Goal: Find specific page/section: Find specific page/section

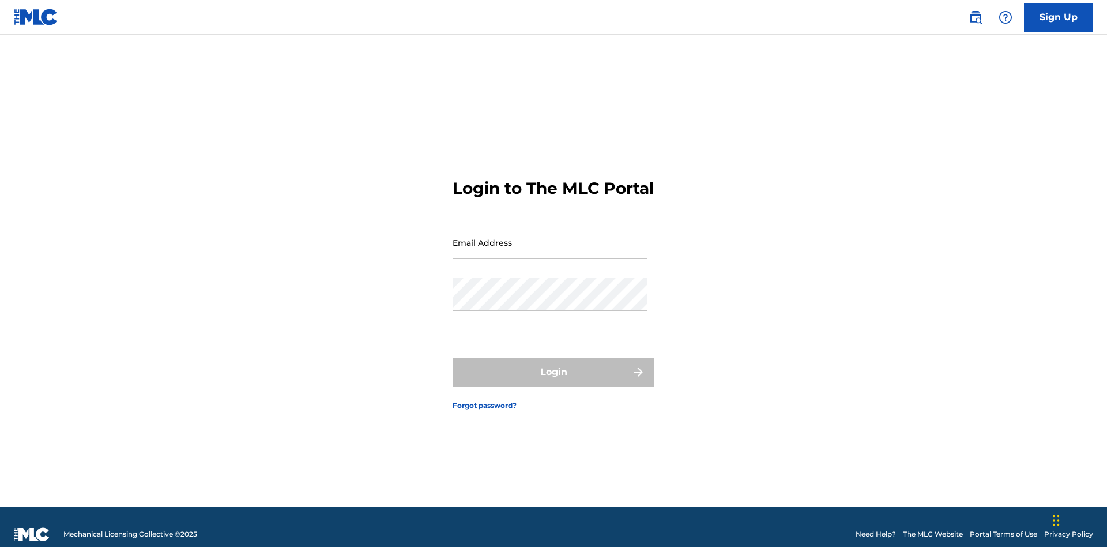
scroll to position [15, 0]
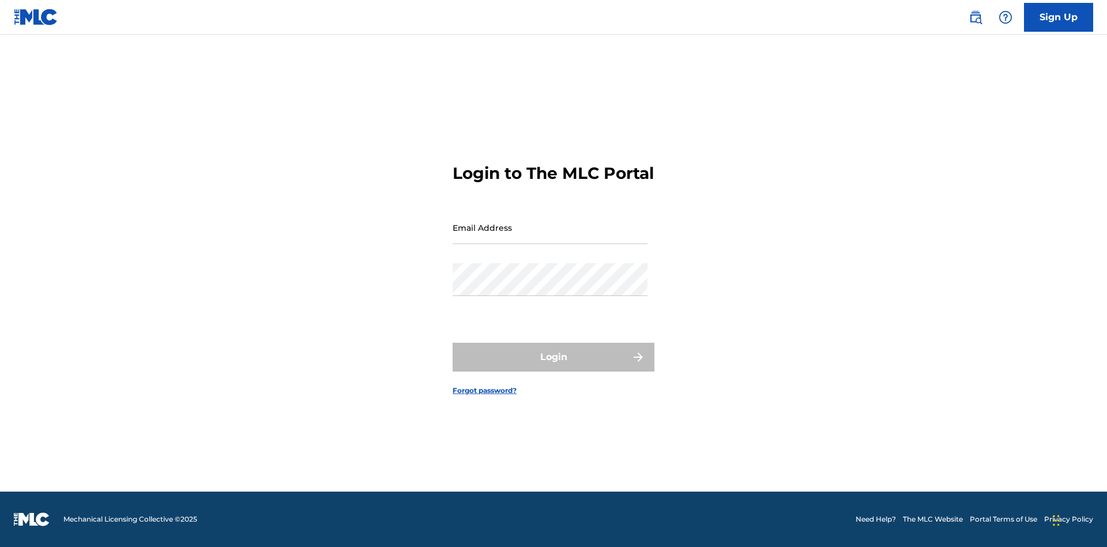
click at [550, 237] on input "Email Address" at bounding box center [550, 227] width 195 height 33
type input "Krystal.Ribble@themlc.com"
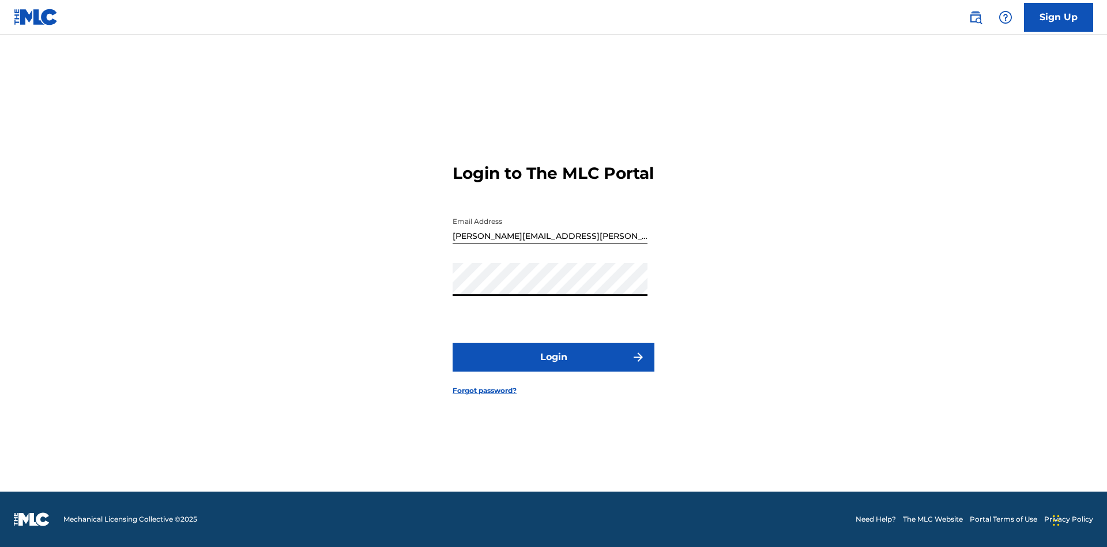
click at [554, 367] on button "Login" at bounding box center [554, 357] width 202 height 29
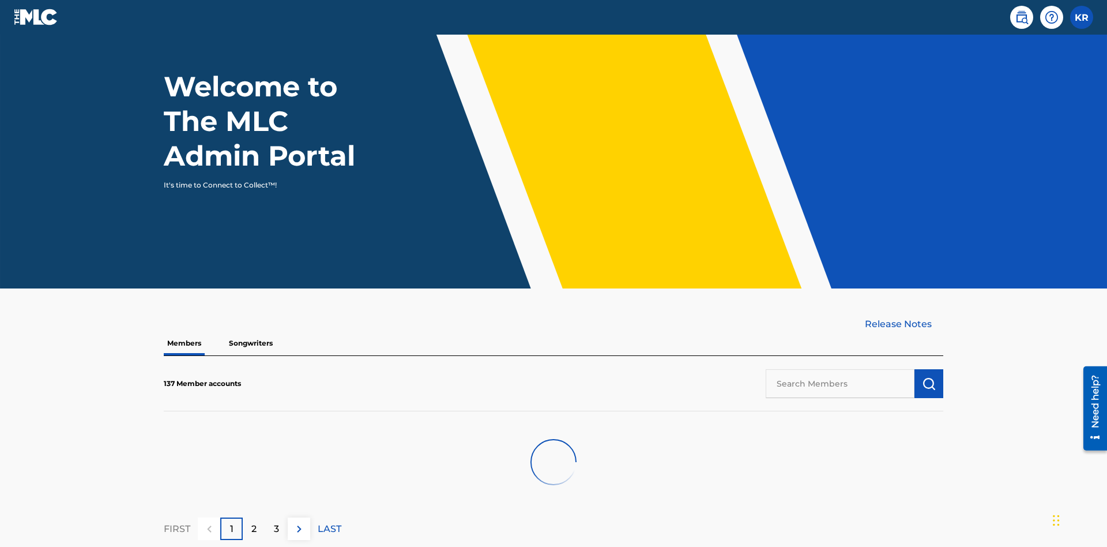
scroll to position [116, 0]
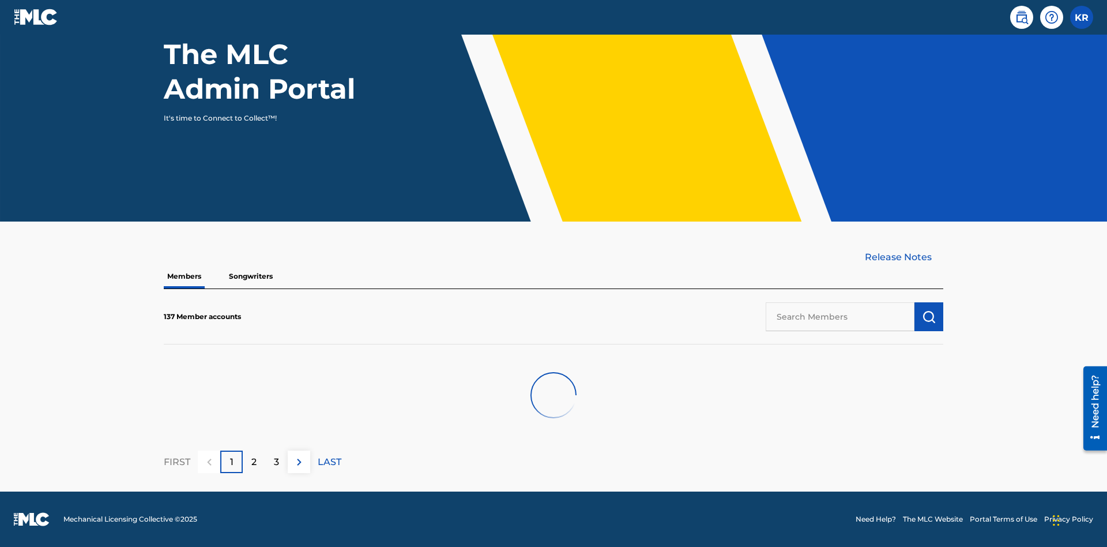
click at [840, 316] on input "text" at bounding box center [840, 316] width 149 height 29
type input "UNIVERSAL MUSIC PUB GROUP"
click at [929, 316] on img "submit" at bounding box center [929, 317] width 14 height 14
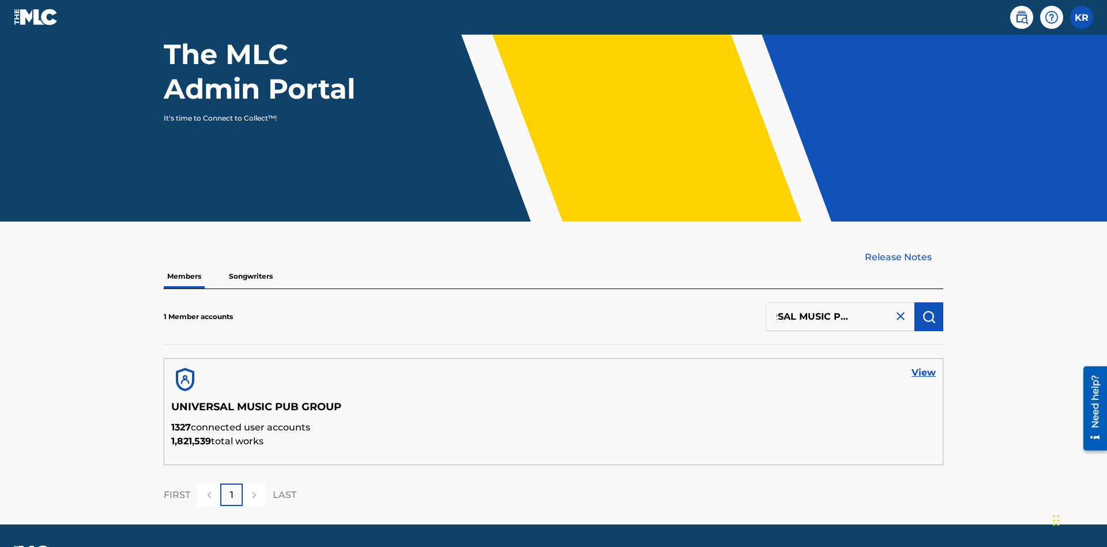
scroll to position [149, 0]
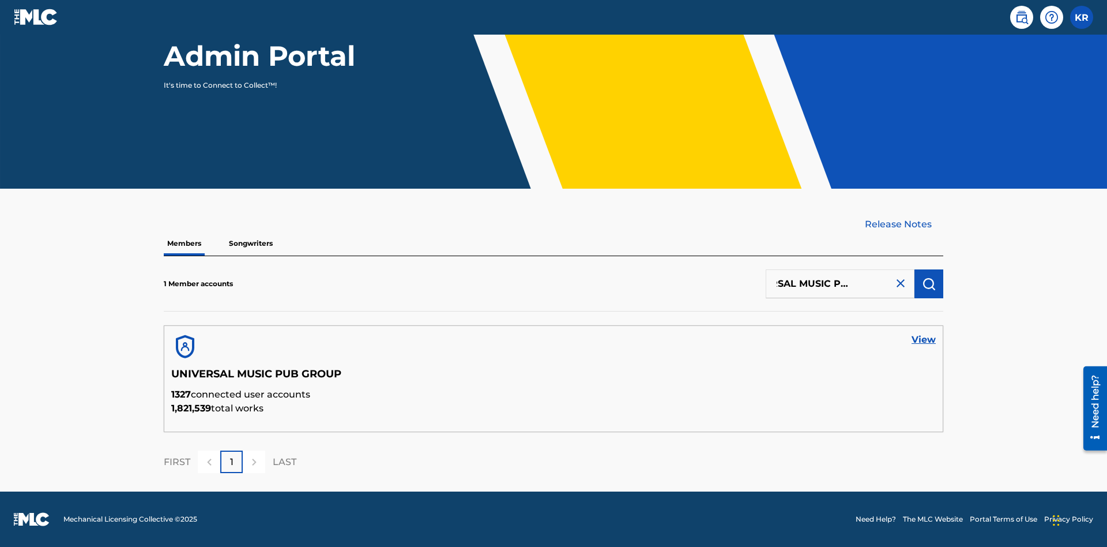
click at [924, 340] on link "View" at bounding box center [924, 340] width 24 height 14
